Goal: Information Seeking & Learning: Check status

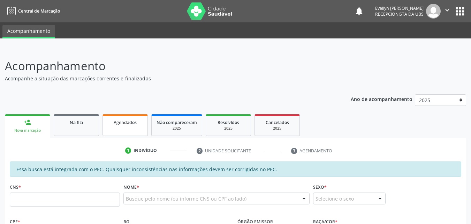
click at [110, 124] on div "Agendados" at bounding box center [125, 121] width 35 height 7
select select "7"
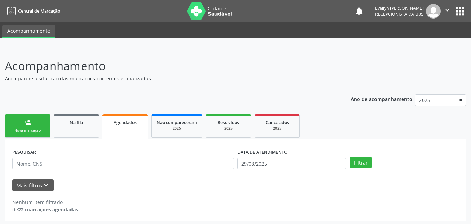
scroll to position [1, 0]
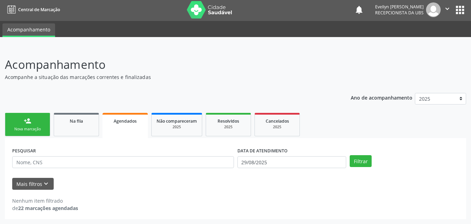
click at [289, 168] on div "DATA DE ATENDIMENTO [DATE]" at bounding box center [292, 158] width 113 height 27
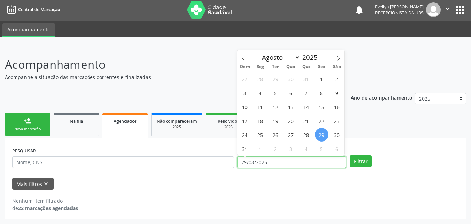
click at [294, 163] on input "29/08/2025" at bounding box center [292, 162] width 109 height 12
click at [320, 75] on span "1" at bounding box center [322, 79] width 14 height 14
type input "[DATE]"
click at [336, 59] on icon at bounding box center [338, 58] width 5 height 5
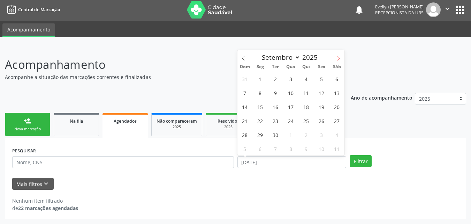
select select "9"
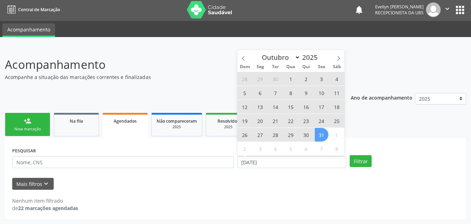
click at [321, 133] on span "31" at bounding box center [322, 135] width 14 height 14
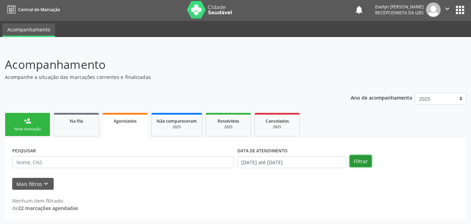
click at [358, 159] on button "Filtrar" at bounding box center [361, 161] width 22 height 12
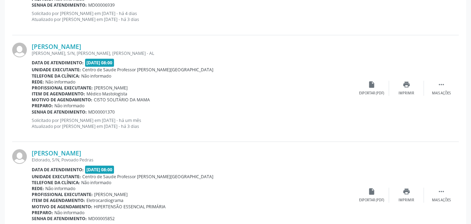
scroll to position [1620, 0]
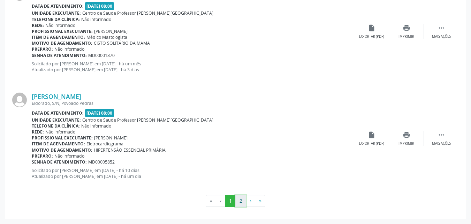
click at [245, 203] on button "2" at bounding box center [241, 201] width 11 height 12
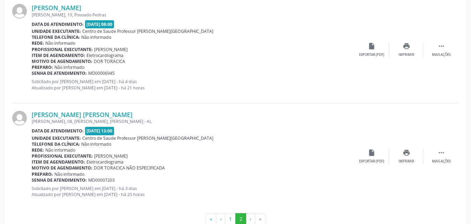
scroll to position [746, 0]
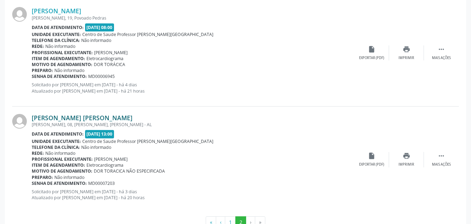
click at [77, 119] on link "[PERSON_NAME] [PERSON_NAME]" at bounding box center [82, 118] width 101 height 8
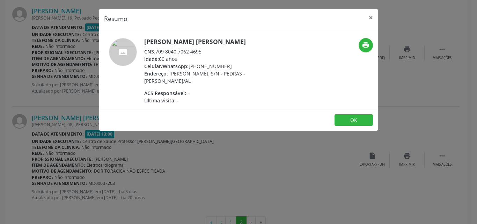
drag, startPoint x: 206, startPoint y: 49, endPoint x: 156, endPoint y: 52, distance: 50.0
click at [156, 52] on div "CNS: 709 8040 7062 4695" at bounding box center [212, 51] width 136 height 7
copy div "709 8040 7062 4695"
click at [198, 161] on div "Resumo × [PERSON_NAME] [PERSON_NAME] CNS: 709 8040 7062 4695 Idade: 60 anos Cel…" at bounding box center [238, 112] width 477 height 224
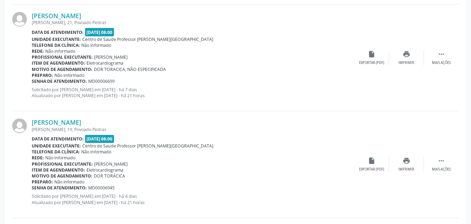
scroll to position [633, 0]
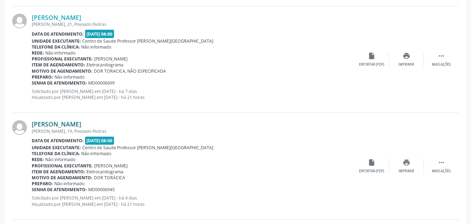
click at [44, 122] on link "[PERSON_NAME]" at bounding box center [57, 124] width 50 height 8
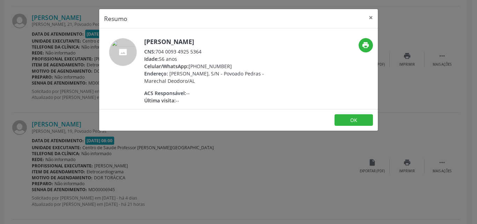
click at [199, 51] on div "CNS: 704 0093 4925 5364" at bounding box center [212, 51] width 136 height 7
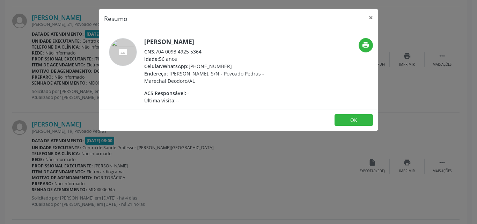
click at [203, 51] on div "CNS: 704 0093 4925 5364" at bounding box center [212, 51] width 136 height 7
drag, startPoint x: 203, startPoint y: 51, endPoint x: 157, endPoint y: 53, distance: 46.8
click at [157, 53] on div "CNS: 704 0093 4925 5364" at bounding box center [212, 51] width 136 height 7
copy div "704 0093 4925 5364"
click at [372, 19] on button "×" at bounding box center [371, 17] width 14 height 17
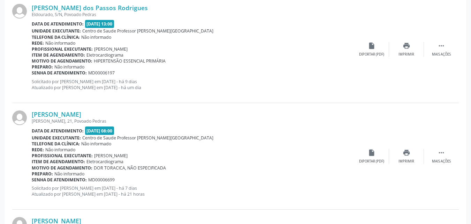
scroll to position [523, 0]
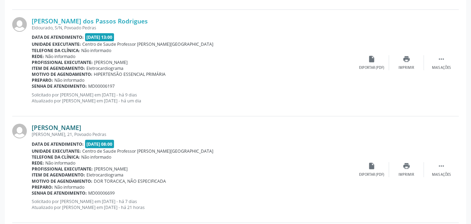
click at [80, 126] on link "[PERSON_NAME]" at bounding box center [57, 128] width 50 height 8
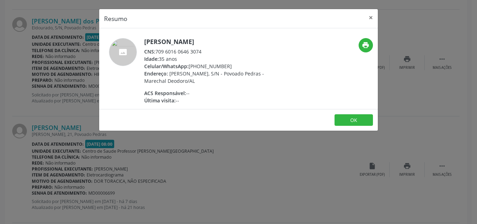
drag, startPoint x: 200, startPoint y: 51, endPoint x: 187, endPoint y: 50, distance: 12.7
click at [187, 50] on div "CNS: 709 6016 0646 3074" at bounding box center [212, 51] width 136 height 7
drag, startPoint x: 202, startPoint y: 50, endPoint x: 157, endPoint y: 53, distance: 45.5
click at [157, 53] on div "CNS: 709 6016 0646 3074" at bounding box center [212, 51] width 136 height 7
copy div "709 6016 0646 3074"
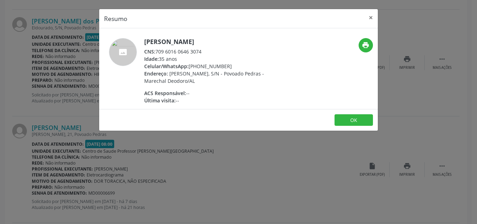
click at [326, 149] on div "Resumo × [PERSON_NAME] CNS: 709 6016 0646 3074 Idade: 35 anos Celular/WhatsApp:…" at bounding box center [238, 112] width 477 height 224
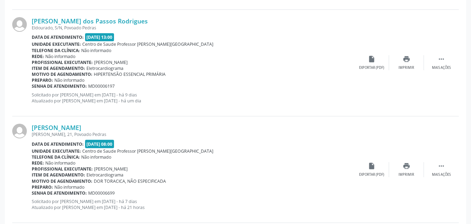
scroll to position [472, 0]
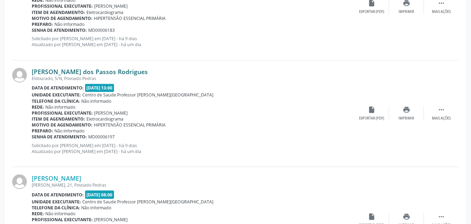
click at [117, 71] on link "[PERSON_NAME] dos Passos Rodrigues" at bounding box center [90, 72] width 116 height 8
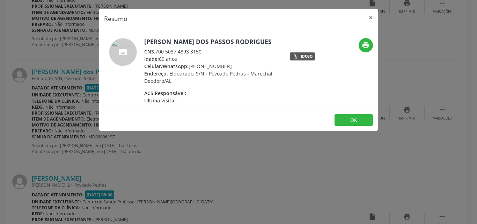
drag, startPoint x: 203, startPoint y: 51, endPoint x: 156, endPoint y: 52, distance: 47.5
click at [156, 52] on div "CNS: 700 5037 4893 3150" at bounding box center [212, 51] width 136 height 7
copy div "700 5037 4893 3150"
click at [202, 171] on div "Resumo × [PERSON_NAME] dos Passos Rodrigues CNS: 700 5037 4893 3150 Idade: 69 a…" at bounding box center [238, 112] width 477 height 224
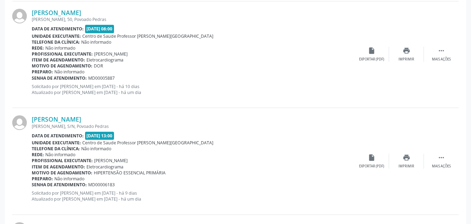
scroll to position [315, 0]
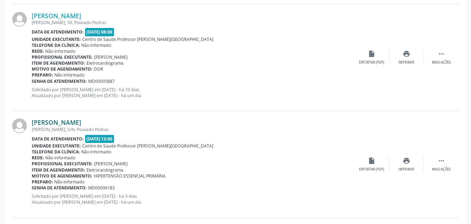
click at [81, 123] on link "[PERSON_NAME]" at bounding box center [57, 122] width 50 height 8
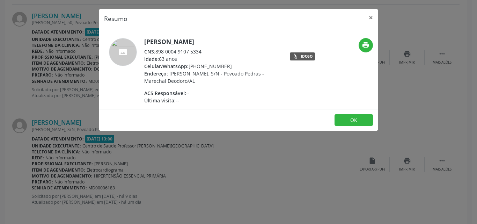
drag, startPoint x: 155, startPoint y: 52, endPoint x: 203, endPoint y: 51, distance: 48.5
click at [203, 51] on div "CNS: 898 0004 9107 5334" at bounding box center [212, 51] width 136 height 7
copy div "898 0004 9107 5334"
click at [373, 18] on button "×" at bounding box center [371, 17] width 14 height 17
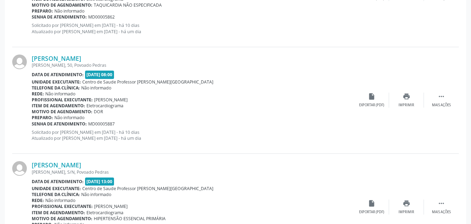
scroll to position [269, 0]
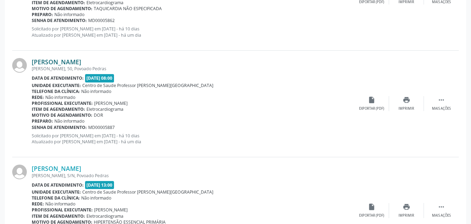
click at [69, 61] on link "[PERSON_NAME]" at bounding box center [57, 62] width 50 height 8
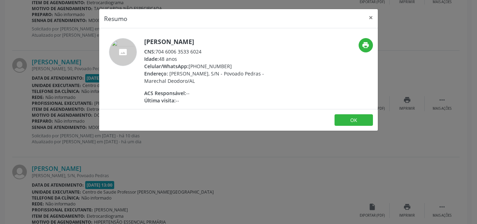
drag, startPoint x: 202, startPoint y: 53, endPoint x: 157, endPoint y: 52, distance: 45.7
click at [157, 52] on div "CNS: 704 6006 3533 6024" at bounding box center [212, 51] width 136 height 7
copy div "704 6006 3533 6024"
click at [410, 51] on div "Resumo × [PERSON_NAME] CNS: 704 6006 3533 6024 Idade: 48 anos Celular/WhatsApp:…" at bounding box center [238, 112] width 477 height 224
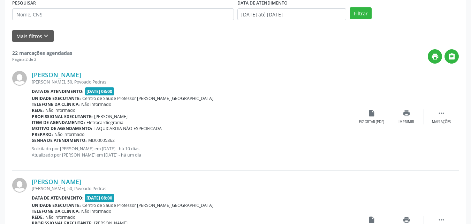
scroll to position [148, 0]
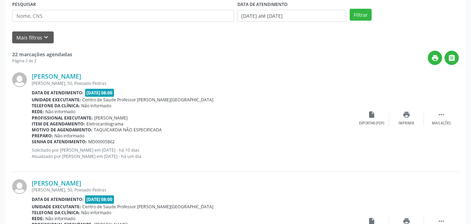
click at [75, 80] on div "[PERSON_NAME], 50, Povoado Pedras" at bounding box center [193, 83] width 323 height 6
click at [76, 79] on link "[PERSON_NAME]" at bounding box center [57, 76] width 50 height 8
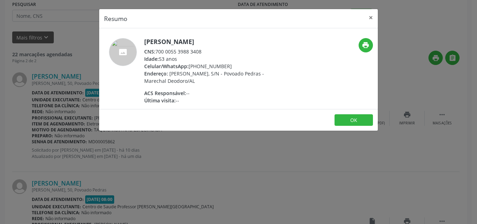
drag, startPoint x: 157, startPoint y: 52, endPoint x: 208, endPoint y: 47, distance: 51.9
click at [208, 47] on div "[PERSON_NAME] CNS: 700 0055 3988 3408 Idade: 53 anos Celular/WhatsApp: [PHONE_N…" at bounding box center [212, 71] width 136 height 66
copy div "700 0055 3988 3408"
click at [368, 18] on button "×" at bounding box center [371, 17] width 14 height 17
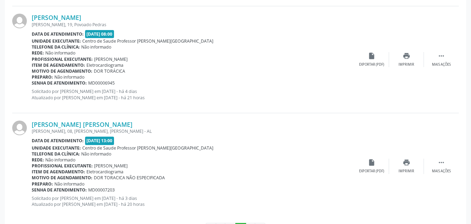
scroll to position [767, 0]
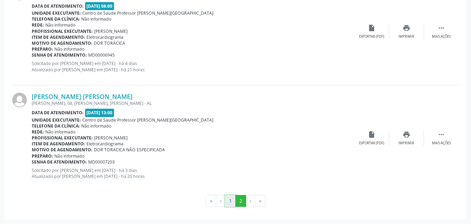
click at [231, 201] on button "1" at bounding box center [230, 201] width 11 height 12
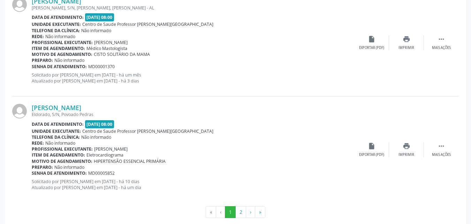
scroll to position [1620, 0]
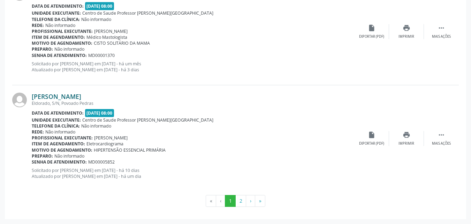
click at [81, 95] on link "[PERSON_NAME]" at bounding box center [57, 96] width 50 height 8
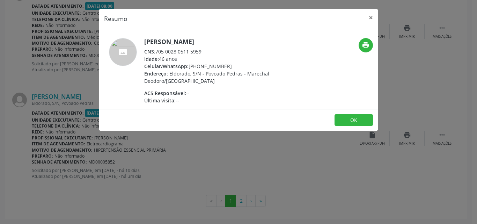
drag, startPoint x: 157, startPoint y: 52, endPoint x: 206, endPoint y: 49, distance: 49.7
click at [206, 49] on div "CNS: 705 0028 0511 5959" at bounding box center [212, 51] width 136 height 7
copy div "705 0028 0511 5959"
click at [411, 98] on div "Resumo × [PERSON_NAME] CNS: 705 0028 0511 5959 Idade: 46 anos Celular/WhatsApp:…" at bounding box center [238, 112] width 477 height 224
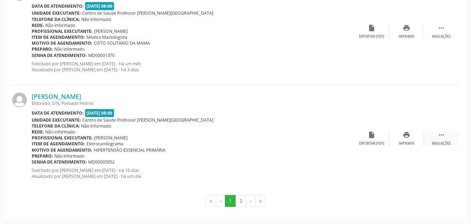
drag, startPoint x: 372, startPoint y: 93, endPoint x: 427, endPoint y: 133, distance: 68.0
click at [427, 133] on div "[PERSON_NAME] Eldorado, S/N, [GEOGRAPHIC_DATA] Data de atendimento: [DATE] 08:0…" at bounding box center [235, 138] width 447 height 106
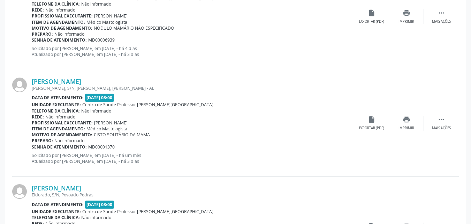
scroll to position [1495, 0]
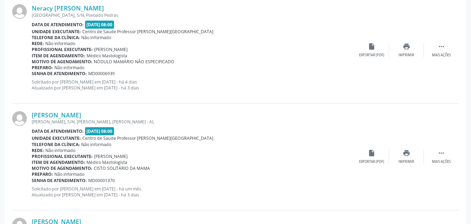
click at [298, 185] on div "[PERSON_NAME] [PERSON_NAME], S/N, [PERSON_NAME], [PERSON_NAME] Data de atendime…" at bounding box center [193, 156] width 323 height 91
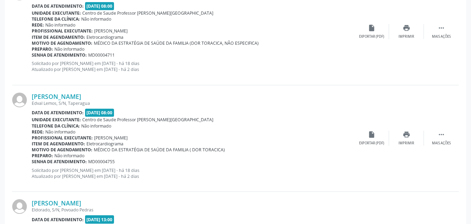
scroll to position [0, 0]
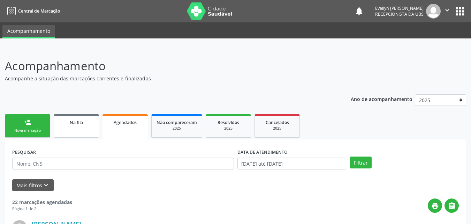
click at [78, 129] on link "Na fila" at bounding box center [76, 125] width 45 height 23
drag, startPoint x: 78, startPoint y: 129, endPoint x: 83, endPoint y: 131, distance: 5.3
click at [78, 129] on link "Na fila" at bounding box center [76, 125] width 45 height 23
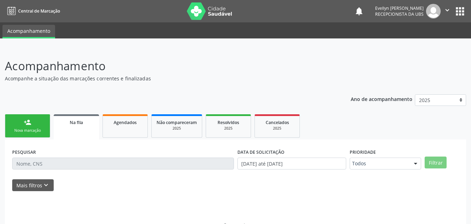
click at [83, 131] on link "Na fila" at bounding box center [76, 126] width 45 height 25
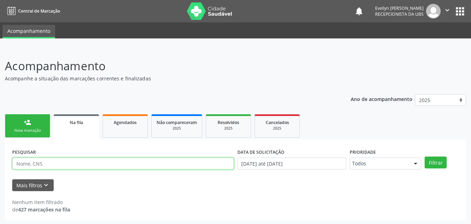
click at [82, 166] on input "text" at bounding box center [123, 163] width 222 height 12
paste input "703004858563773"
type input "703004858563773"
click at [425, 156] on button "Filtrar" at bounding box center [436, 162] width 22 height 12
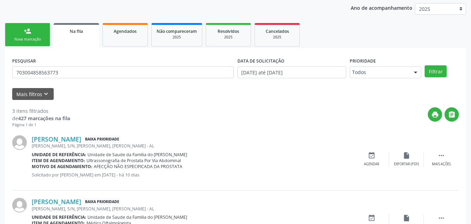
scroll to position [83, 0]
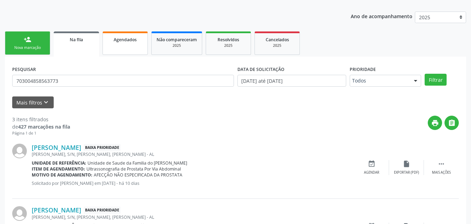
click at [117, 37] on span "Agendados" at bounding box center [125, 40] width 23 height 6
click at [77, 81] on div "Ano de acompanhamento 2025 person_add Nova marcação Na fila Agendados Não compa…" at bounding box center [236, 169] width 462 height 324
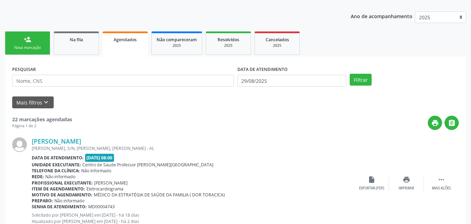
scroll to position [16, 0]
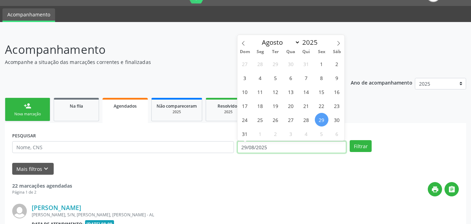
click at [319, 150] on input "29/08/2025" at bounding box center [292, 147] width 109 height 12
click at [338, 45] on icon at bounding box center [339, 43] width 2 height 5
select select "8"
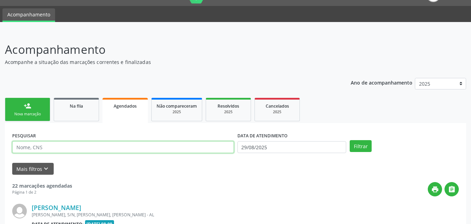
click at [159, 150] on input "text" at bounding box center [123, 147] width 222 height 12
type input "jozileide"
click at [350, 140] on button "Filtrar" at bounding box center [361, 146] width 22 height 12
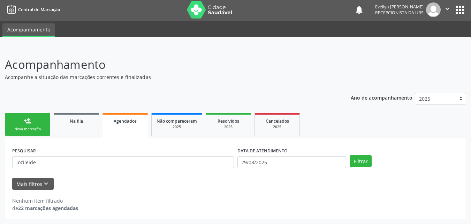
scroll to position [1, 0]
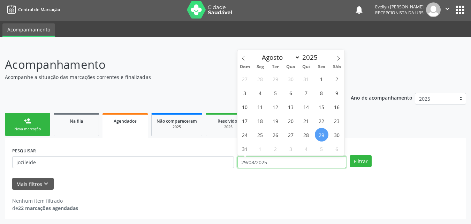
click at [268, 164] on input "29/08/2025" at bounding box center [292, 162] width 109 height 12
click at [336, 55] on span at bounding box center [339, 56] width 12 height 12
select select "8"
click at [274, 133] on span "30" at bounding box center [276, 135] width 14 height 14
type input "[DATE]"
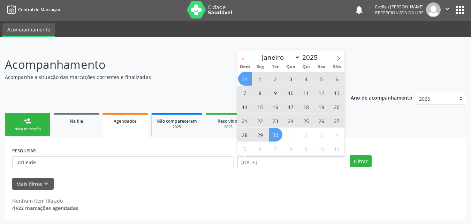
click at [243, 61] on span at bounding box center [244, 56] width 12 height 12
select select "7"
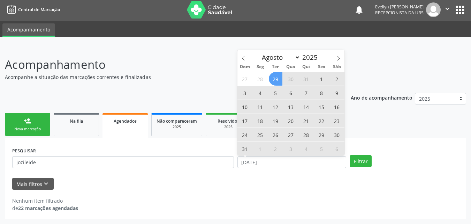
click at [268, 80] on div "27 28 29 30 31 1 2 3 4 5 6 7 8 9 10 11 12 13 14 15 16 17 18 19 20 21 22 23 24 2…" at bounding box center [291, 114] width 107 height 84
click at [274, 79] on span "29" at bounding box center [276, 79] width 14 height 14
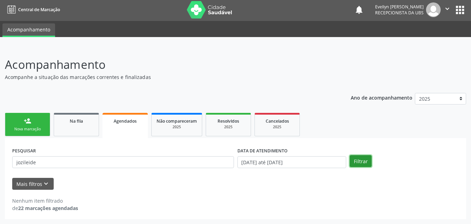
click at [357, 161] on button "Filtrar" at bounding box center [361, 161] width 22 height 12
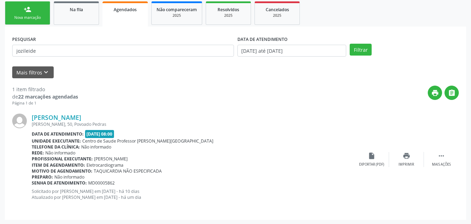
scroll to position [111, 0]
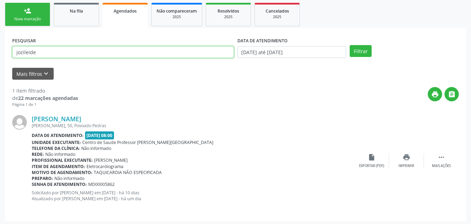
click at [180, 50] on input "jozileide" at bounding box center [123, 52] width 222 height 12
type input "j"
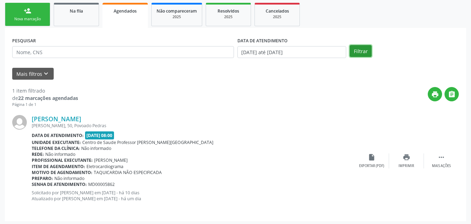
click at [357, 49] on button "Filtrar" at bounding box center [361, 51] width 22 height 12
